Goal: Information Seeking & Learning: Learn about a topic

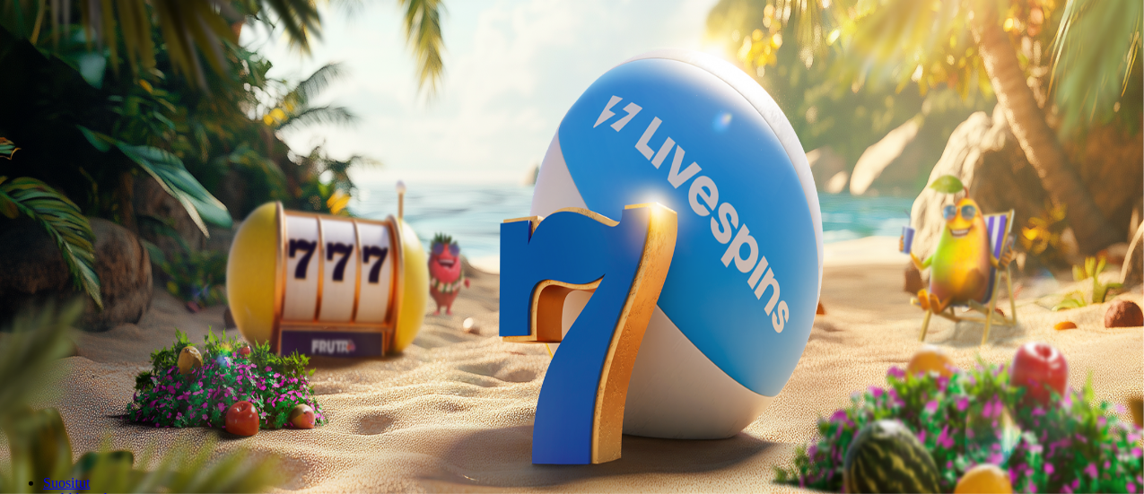
click at [103, 136] on span "Tarjoukset" at bounding box center [73, 128] width 60 height 15
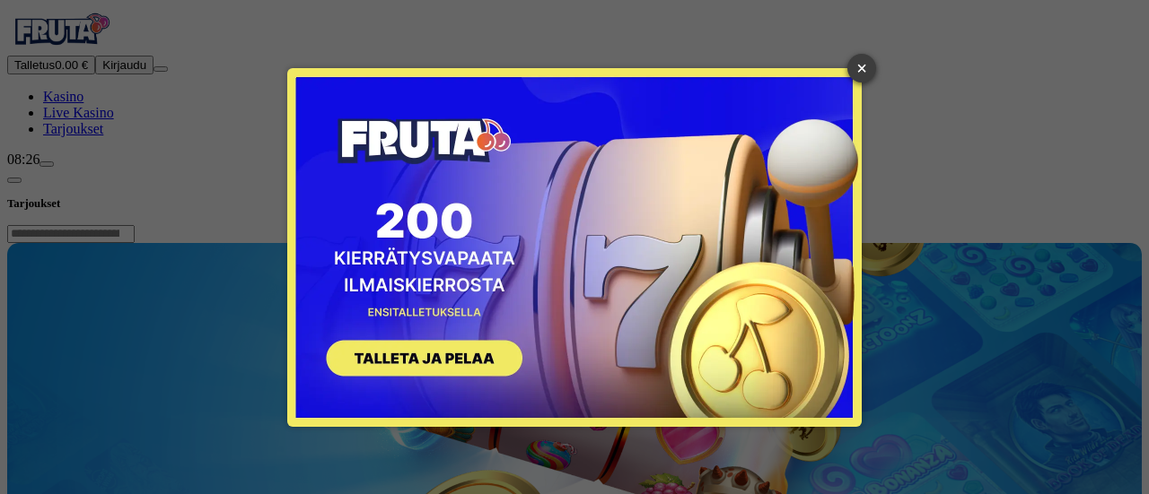
click at [867, 70] on link "×" at bounding box center [861, 68] width 29 height 29
